Goal: Task Accomplishment & Management: Manage account settings

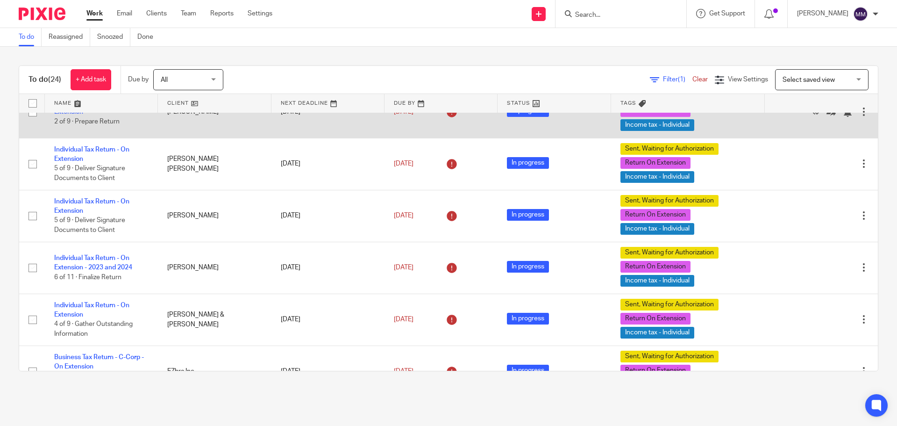
scroll to position [140, 0]
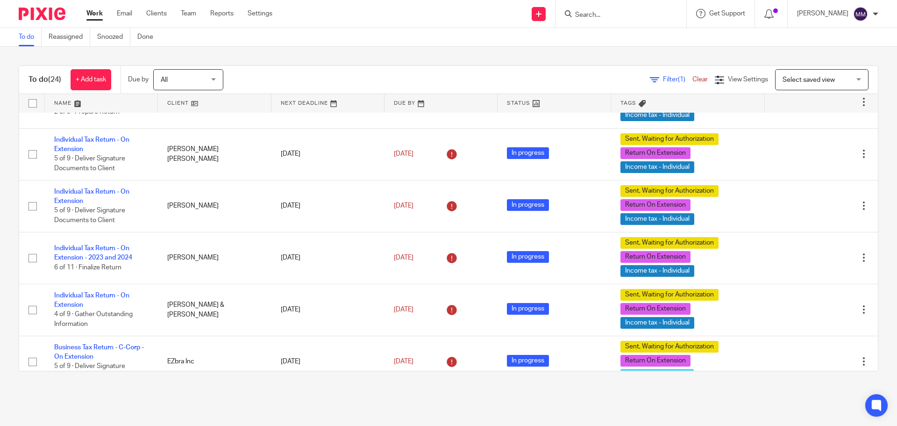
click at [595, 17] on input "Search" at bounding box center [616, 15] width 84 height 8
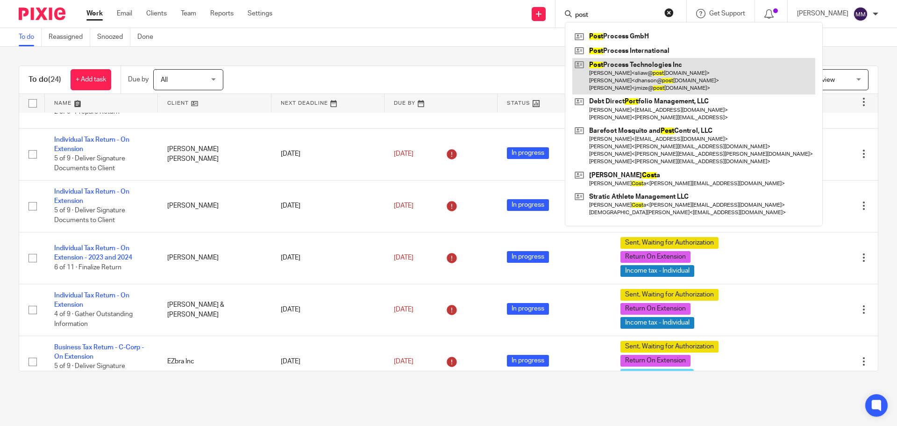
type input "post"
click at [665, 75] on link at bounding box center [693, 76] width 243 height 37
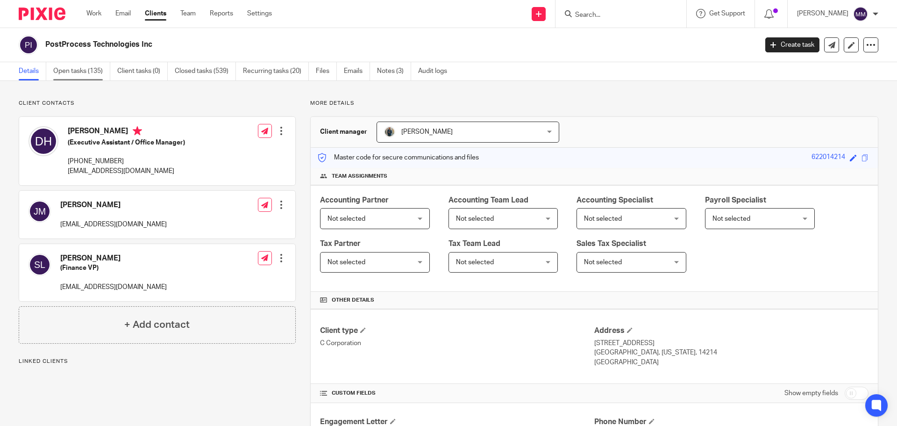
click at [79, 70] on link "Open tasks (135)" at bounding box center [81, 71] width 57 height 18
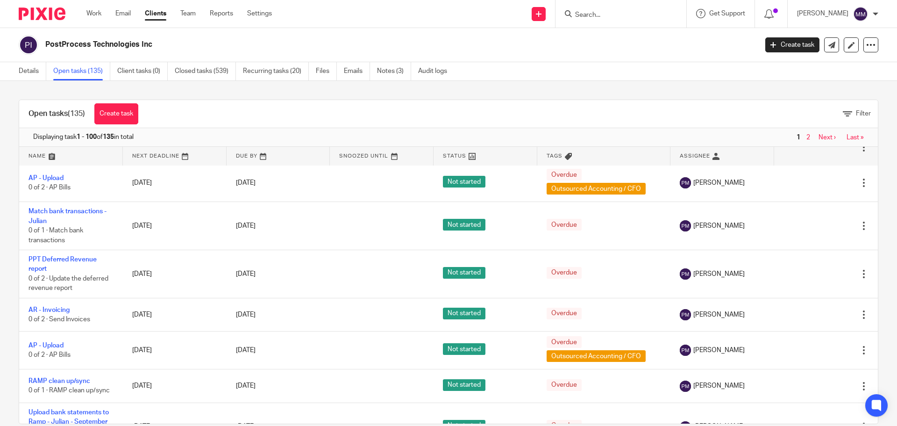
scroll to position [3766, 0]
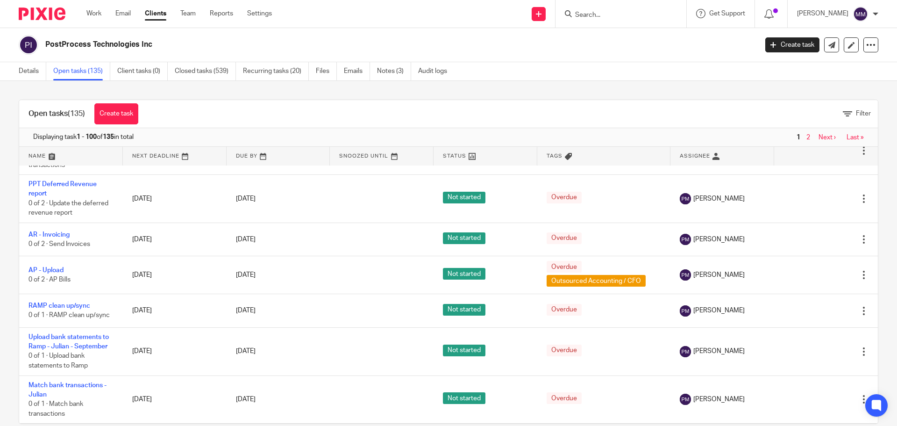
click at [807, 424] on div "Displaying task 1 - 100 of 135 in total 1 2 Next › Last »" at bounding box center [449, 433] width 858 height 19
click at [818, 425] on link "Next ›" at bounding box center [826, 433] width 17 height 7
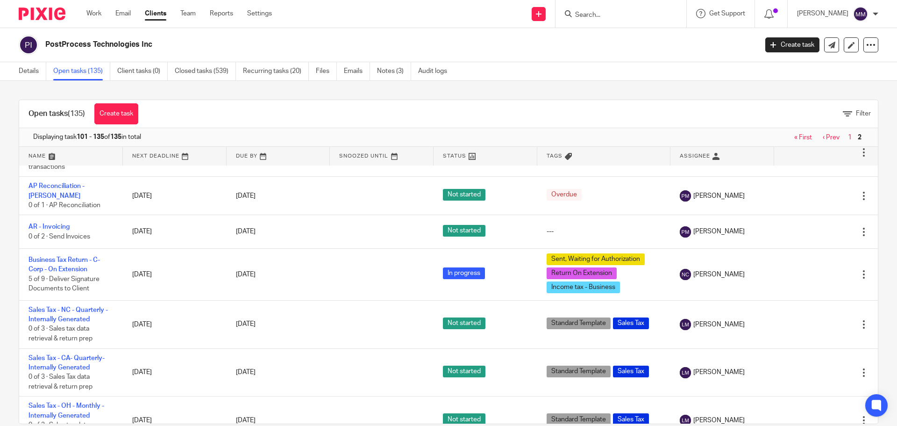
scroll to position [1196, 0]
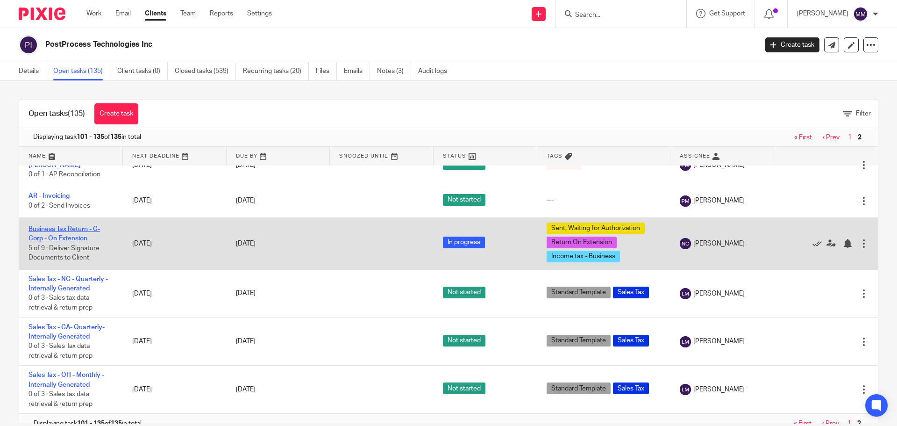
click at [67, 226] on link "Business Tax Return - C-Corp - On Extension" at bounding box center [63, 234] width 71 height 16
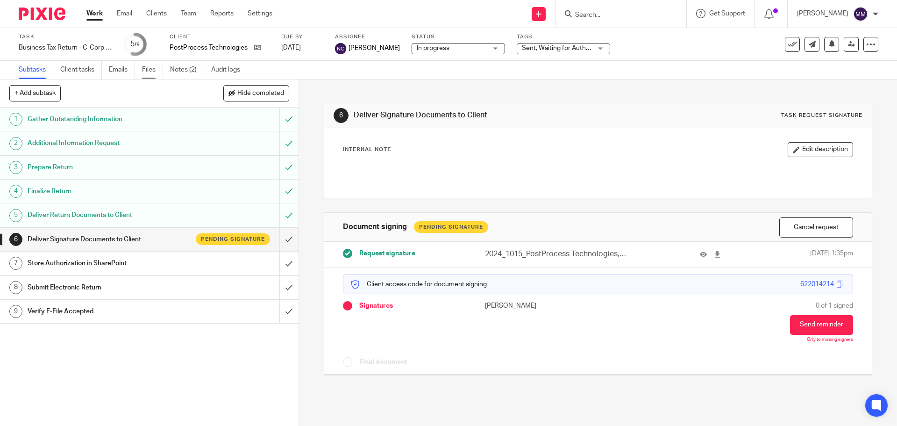
click at [158, 69] on link "Files" at bounding box center [152, 70] width 21 height 18
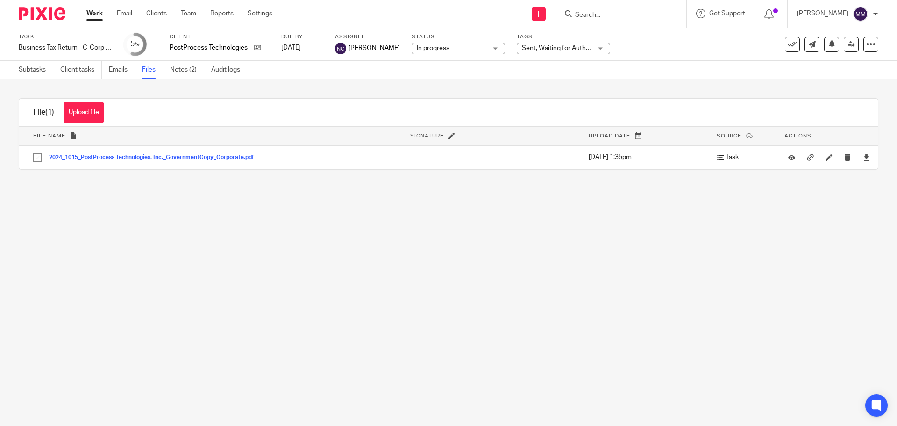
click at [124, 71] on link "Emails" at bounding box center [122, 70] width 26 height 18
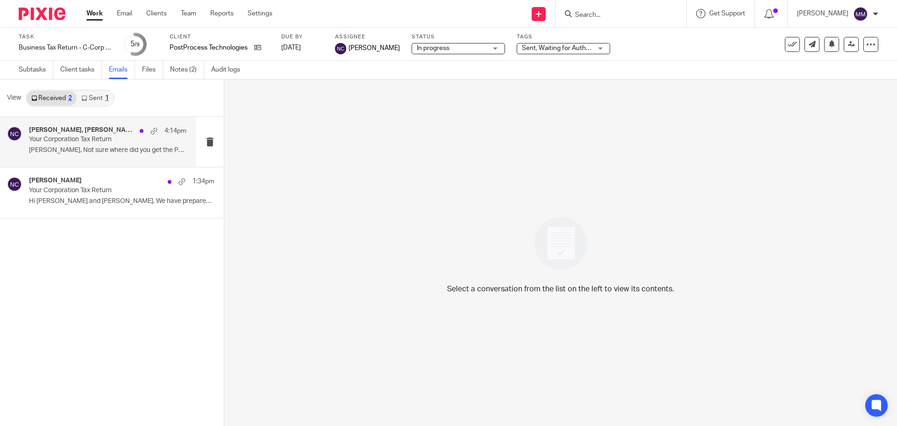
click at [136, 153] on p "Nick, Not sure where did you get the P&L..." at bounding box center [107, 150] width 157 height 8
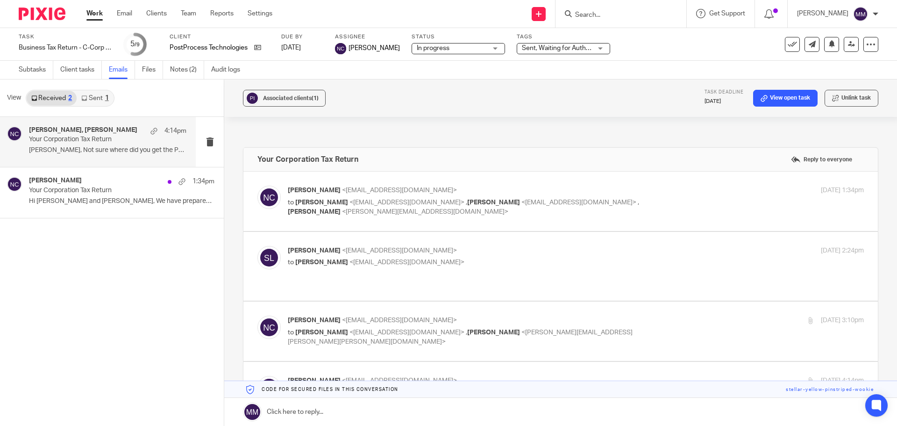
click at [661, 206] on p "to Jeff Mize <jmize@postprocess.com> , Sam Liaw <sliaw@postprocess.com> , Chris…" at bounding box center [480, 207] width 384 height 19
checkbox input "true"
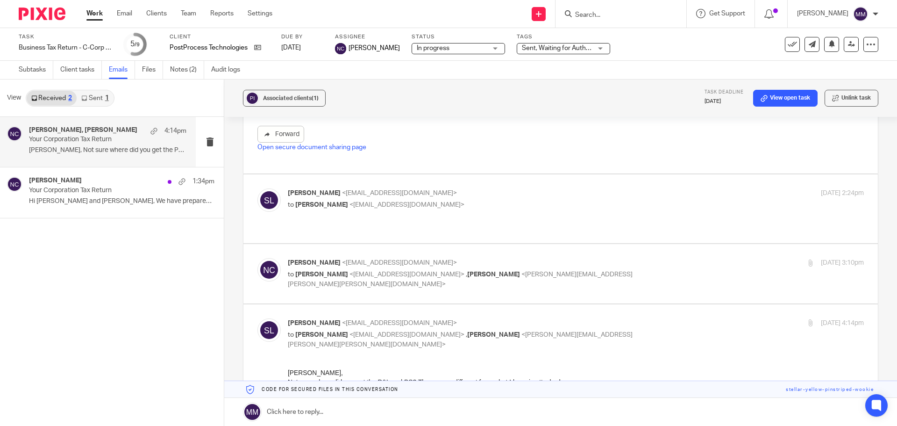
scroll to position [420, 0]
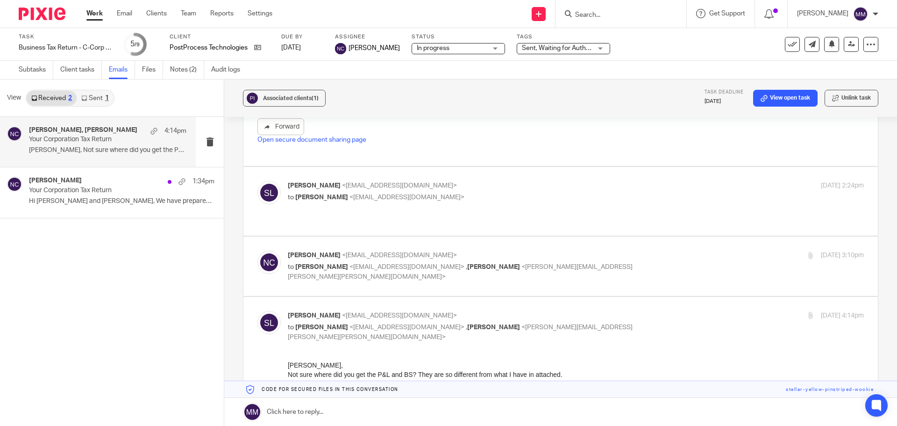
click at [587, 220] on label at bounding box center [560, 201] width 634 height 69
click at [257, 181] on input "checkbox" at bounding box center [257, 180] width 0 height 0
checkbox input "true"
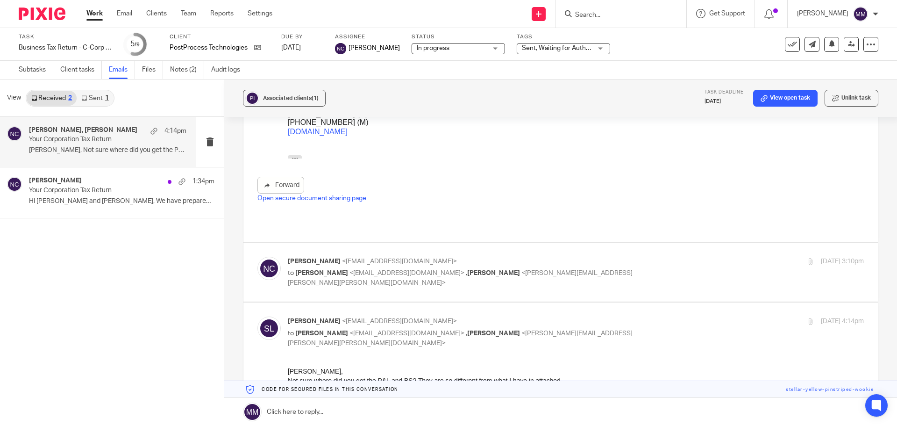
scroll to position [654, 0]
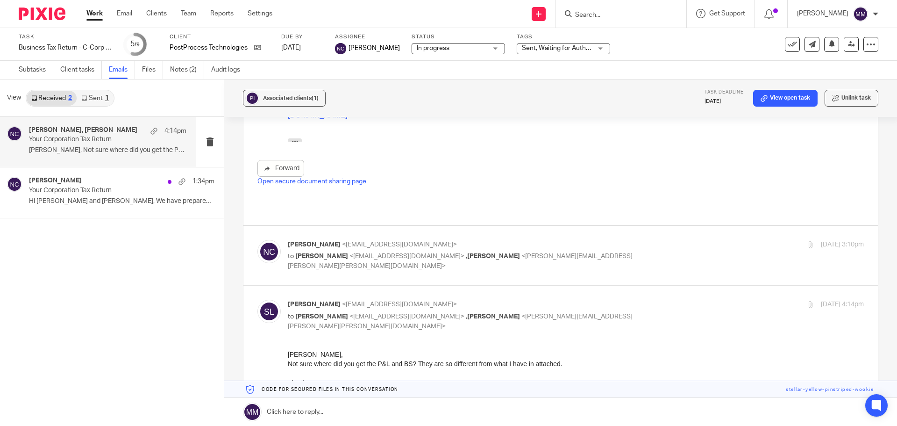
click at [592, 251] on p "to Sam Liaw <sliaw@postprocess.com> , Chris Nowicki <chris.nowicki@erb-us.com>" at bounding box center [480, 260] width 384 height 19
checkbox input "true"
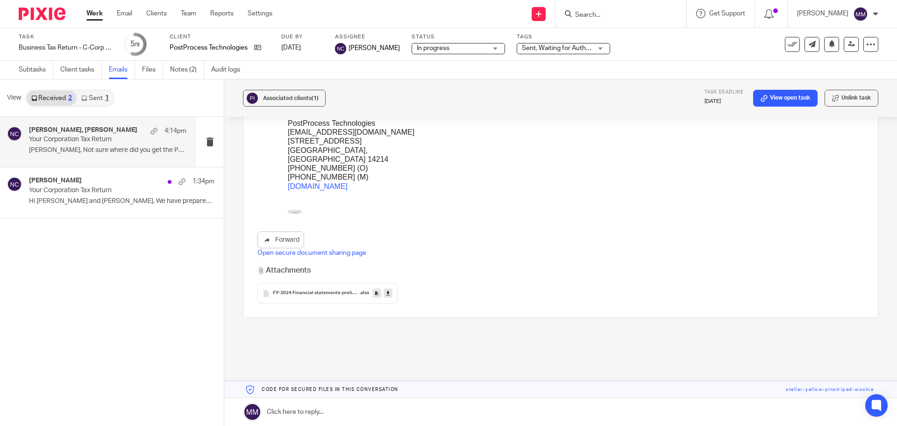
scroll to position [1436, 0]
click at [331, 279] on div "FY-2024 Financial statements-preliminary .xlsx" at bounding box center [327, 289] width 140 height 21
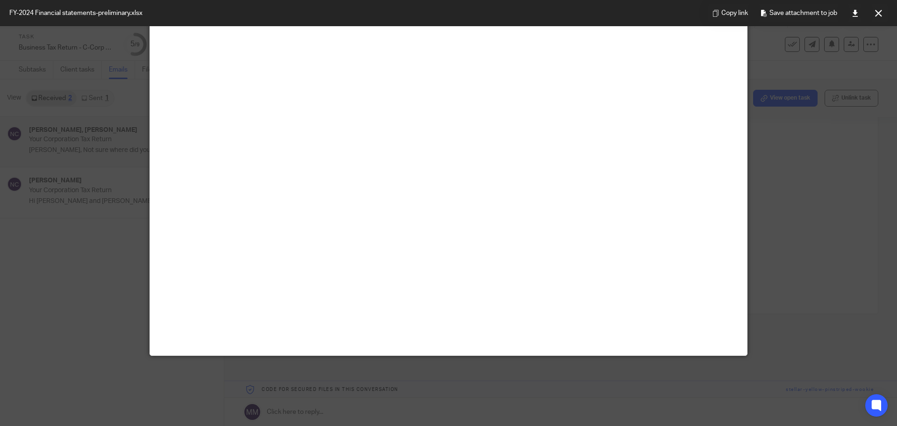
scroll to position [0, 0]
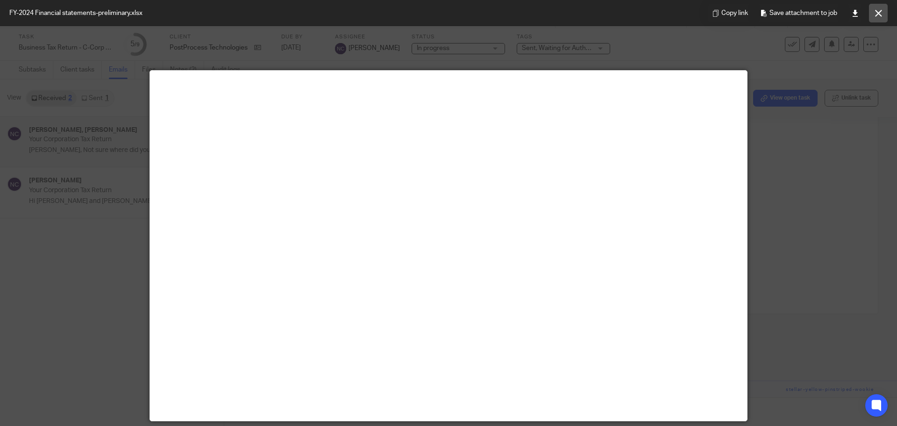
click at [876, 15] on icon at bounding box center [878, 13] width 7 height 7
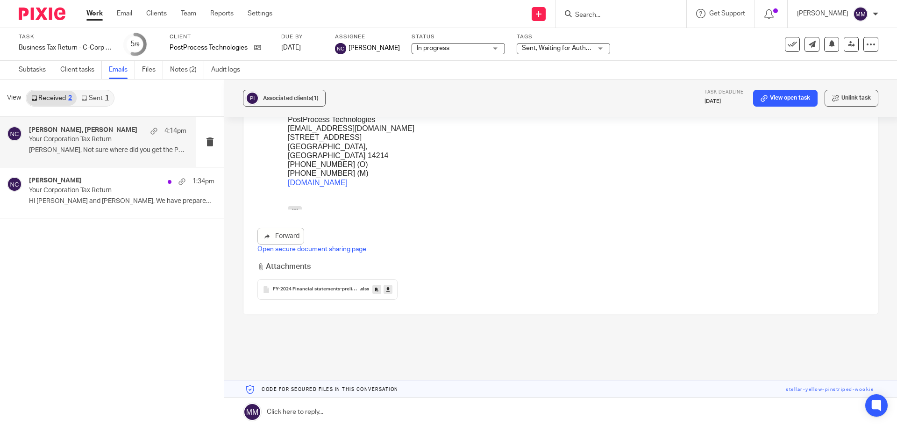
click at [387, 286] on icon at bounding box center [387, 289] width 3 height 7
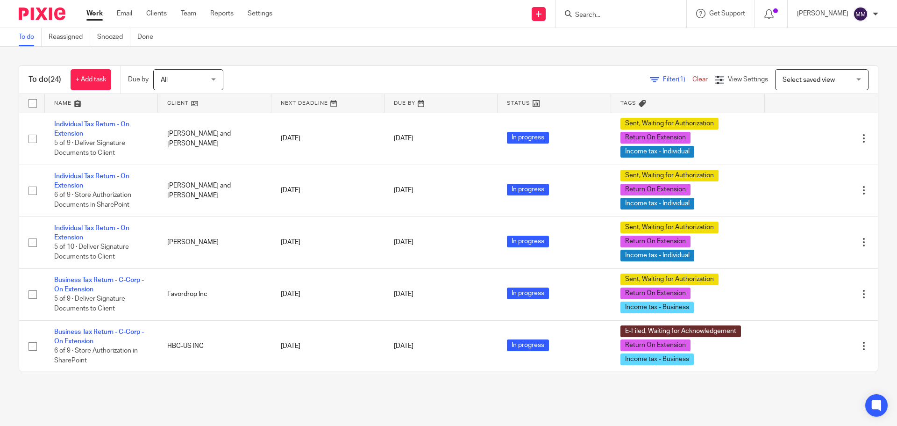
scroll to position [763, 0]
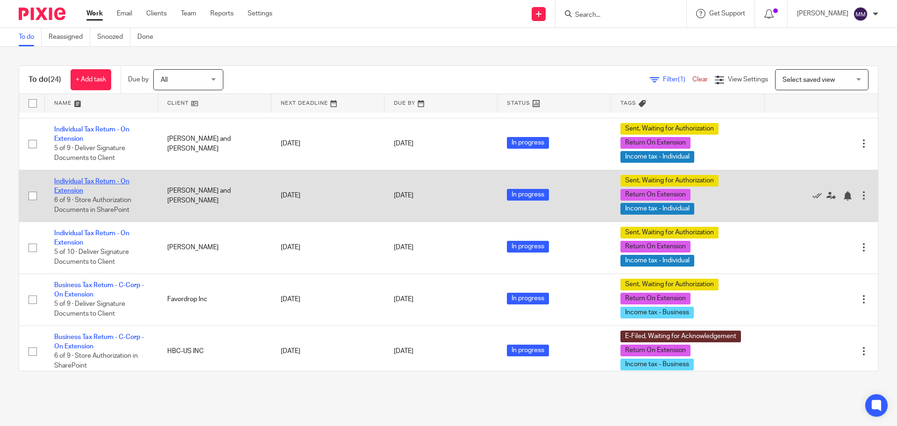
click at [94, 181] on link "Individual Tax Return - On Extension" at bounding box center [91, 186] width 75 height 16
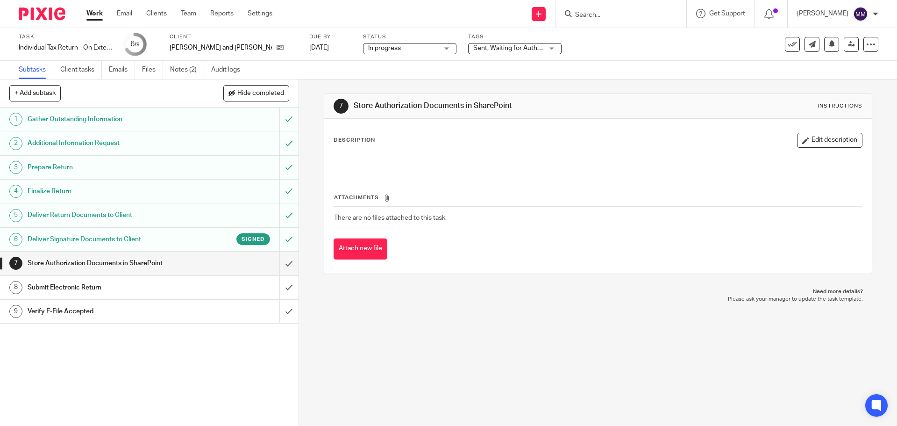
click at [503, 49] on span "Sent, Waiting for Authorization + 2" at bounding box center [522, 48] width 99 height 7
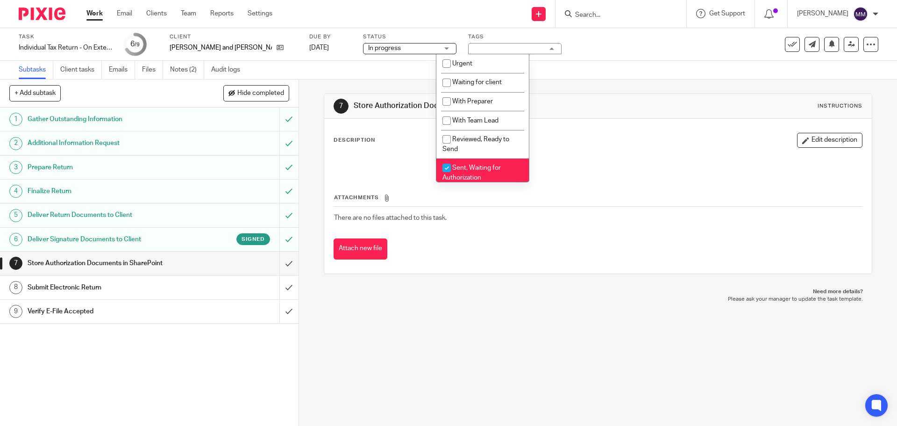
click at [496, 172] on li "Sent, Waiting for Authorization" at bounding box center [482, 172] width 93 height 28
checkbox input "false"
click at [496, 162] on li "E-Filed, Waiting for Acknowledgement" at bounding box center [482, 173] width 93 height 28
checkbox input "true"
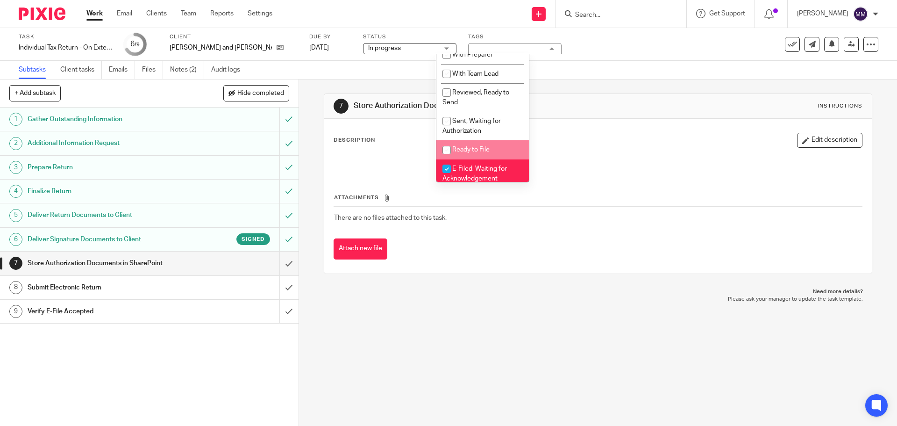
click at [634, 31] on div "Task Individual Tax Return - On Extension Save Individual Tax Return - On Exten…" at bounding box center [448, 44] width 897 height 33
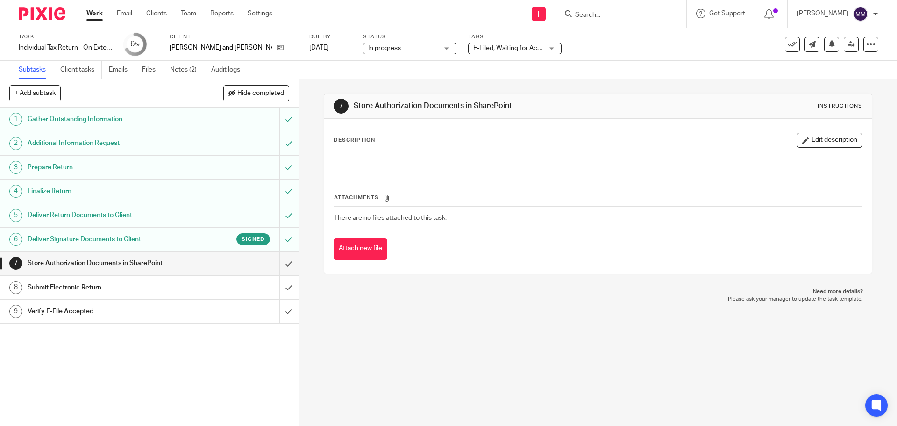
click at [97, 12] on link "Work" at bounding box center [94, 13] width 16 height 9
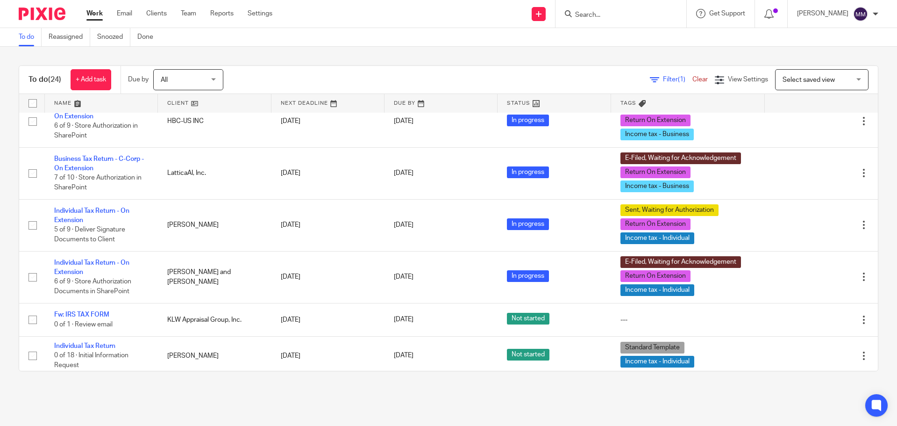
scroll to position [997, 0]
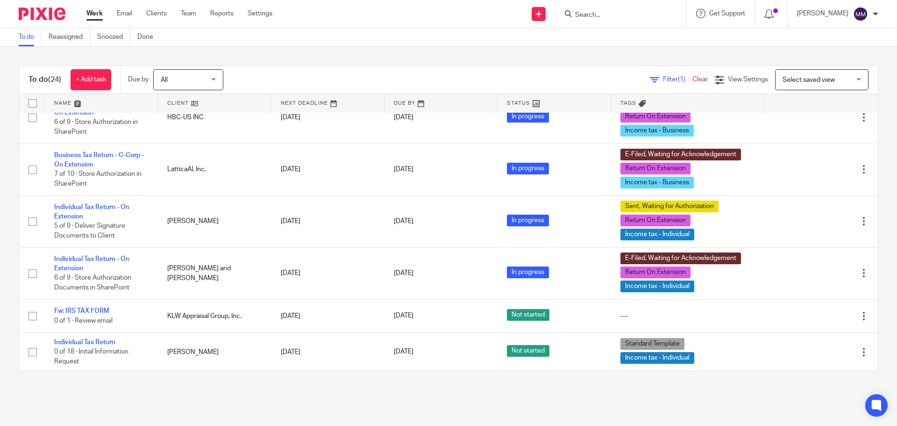
click at [101, 9] on link "Work" at bounding box center [94, 13] width 16 height 9
